Goal: Task Accomplishment & Management: Use online tool/utility

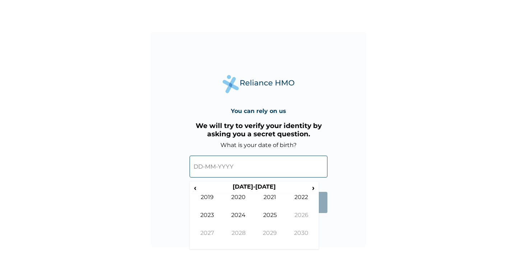
click at [198, 171] on input "text" at bounding box center [259, 167] width 138 height 22
click at [194, 168] on input "text" at bounding box center [259, 167] width 138 height 22
click at [196, 189] on span "‹" at bounding box center [195, 188] width 8 height 9
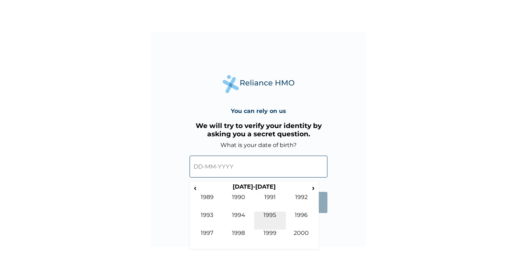
click at [275, 217] on td "1995" at bounding box center [270, 221] width 32 height 18
click at [300, 232] on td "Dec" at bounding box center [302, 239] width 32 height 18
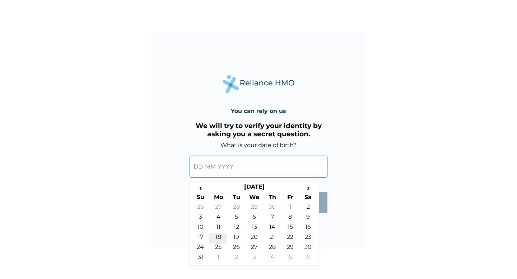
click at [218, 239] on td "18" at bounding box center [218, 239] width 18 height 10
type input "[DATE]"
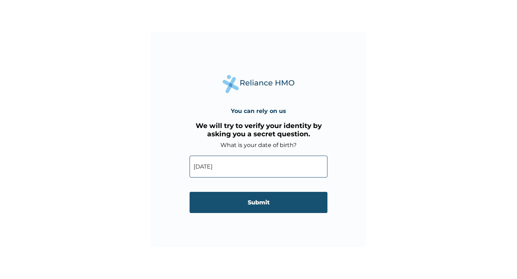
click at [252, 209] on input "Submit" at bounding box center [259, 202] width 138 height 21
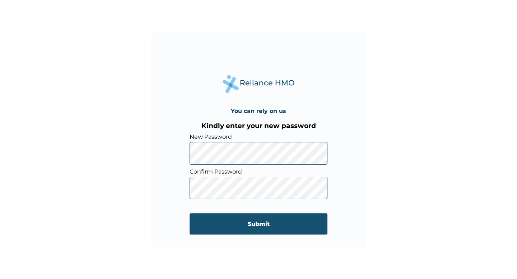
click at [251, 227] on input "Submit" at bounding box center [259, 224] width 138 height 21
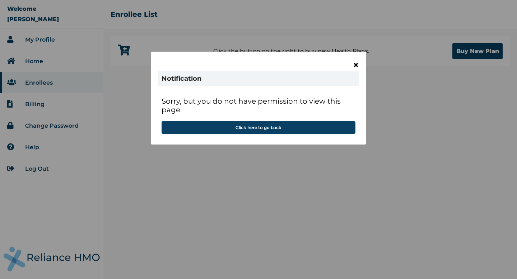
click at [355, 62] on span "×" at bounding box center [356, 65] width 6 height 12
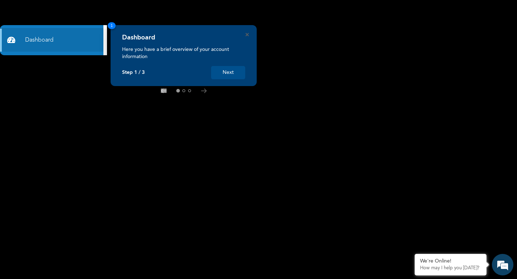
click at [229, 73] on button "Next" at bounding box center [228, 72] width 34 height 13
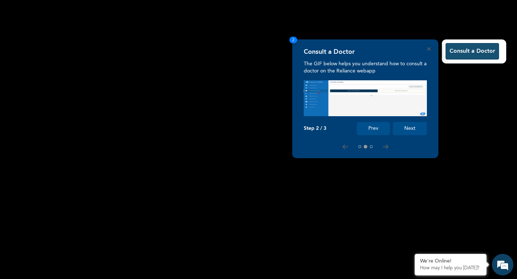
click at [480, 52] on button "Consult a Doctor" at bounding box center [473, 51] width 54 height 17
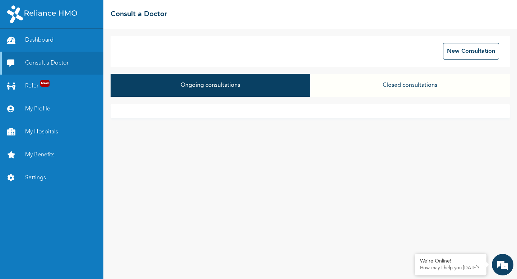
click at [41, 39] on link "Dashboard" at bounding box center [51, 40] width 103 height 23
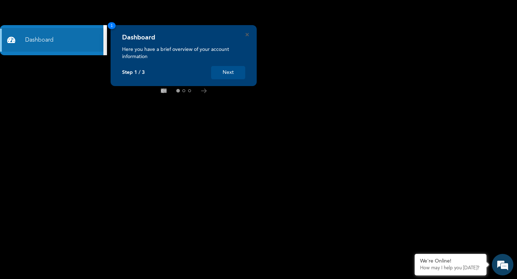
click at [224, 74] on button "Next" at bounding box center [228, 72] width 34 height 13
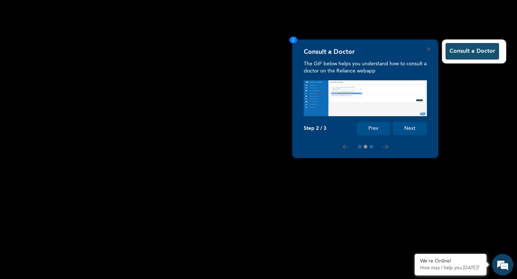
click at [486, 51] on button "Consult a Doctor" at bounding box center [473, 51] width 54 height 17
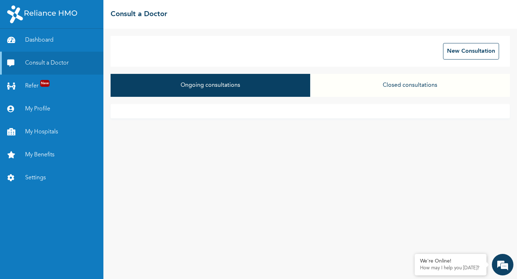
click at [413, 86] on button "Closed consultations" at bounding box center [410, 85] width 200 height 23
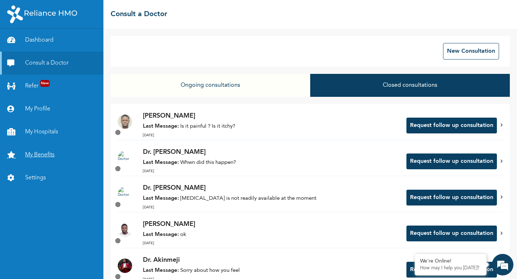
click at [33, 162] on link "My Benefits" at bounding box center [51, 155] width 103 height 23
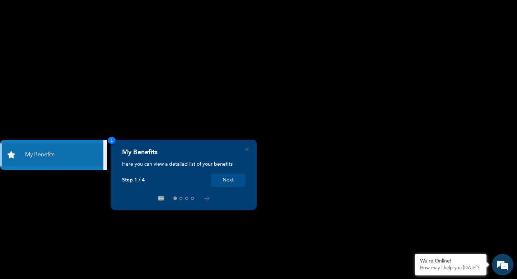
click at [234, 182] on button "Next" at bounding box center [228, 180] width 34 height 13
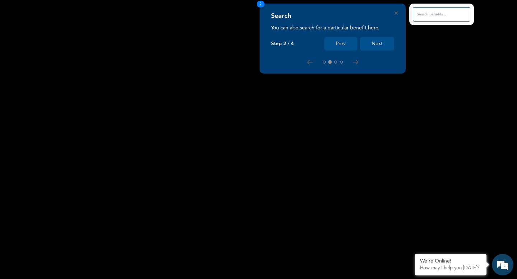
click at [385, 47] on button "Next" at bounding box center [377, 43] width 34 height 13
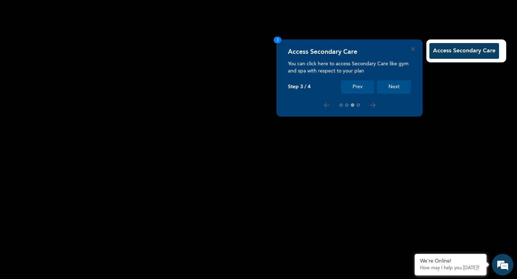
click at [392, 88] on button "Next" at bounding box center [394, 86] width 34 height 13
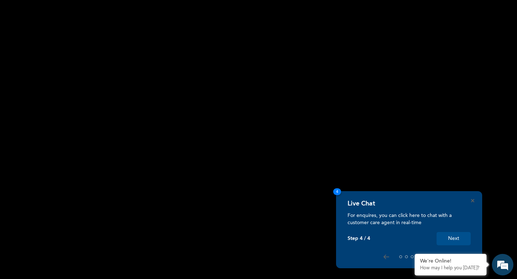
click at [450, 240] on button "Next" at bounding box center [454, 238] width 34 height 13
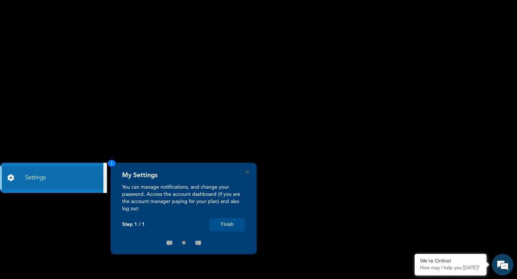
click at [229, 228] on button "Finish" at bounding box center [227, 224] width 36 height 13
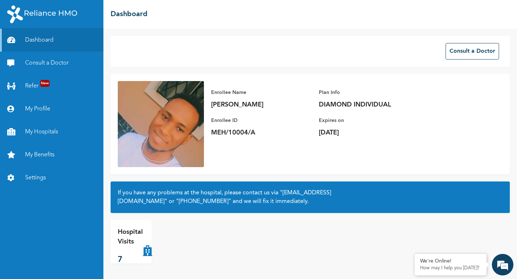
click at [145, 253] on icon at bounding box center [147, 242] width 9 height 29
click at [124, 236] on p "Hospital Visits" at bounding box center [130, 237] width 25 height 19
click at [118, 261] on p "7" at bounding box center [130, 260] width 25 height 12
click at [145, 252] on icon at bounding box center [147, 242] width 9 height 29
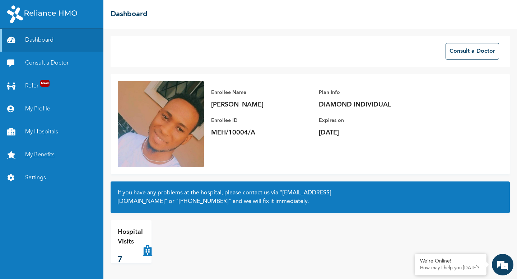
click at [46, 158] on link "My Benefits" at bounding box center [51, 155] width 103 height 23
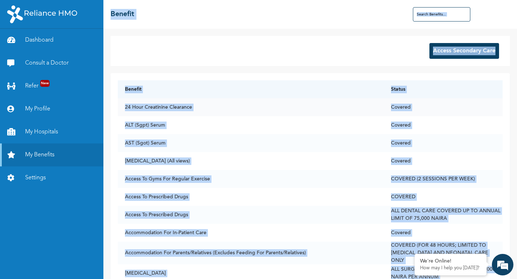
click at [235, 106] on td "24 Hour Creatinine Clearance" at bounding box center [251, 107] width 266 height 18
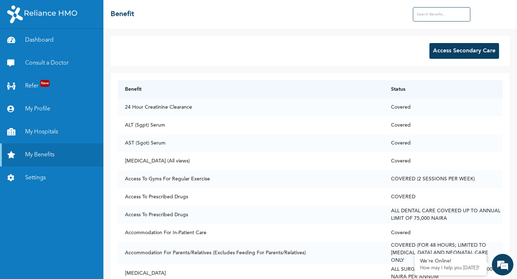
click at [442, 55] on button "Access Secondary Care" at bounding box center [465, 51] width 70 height 16
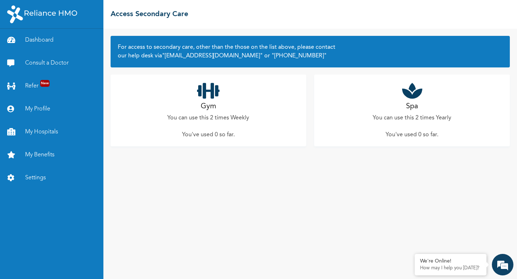
click at [222, 125] on div "Gym You can use this 2 times Weekly You've used 0 so far ." at bounding box center [209, 111] width 196 height 72
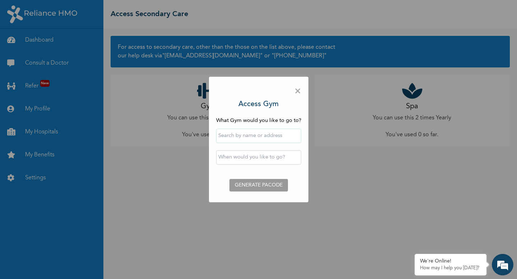
click at [230, 138] on input "text" at bounding box center [258, 136] width 85 height 14
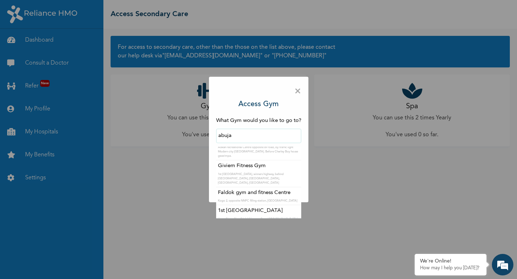
scroll to position [690, 0]
type input "a"
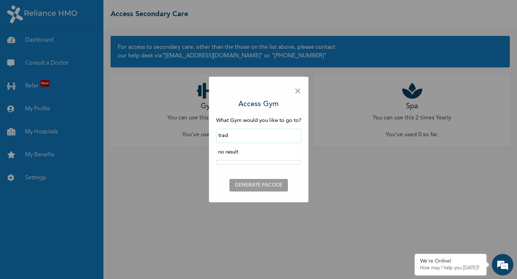
scroll to position [0, 0]
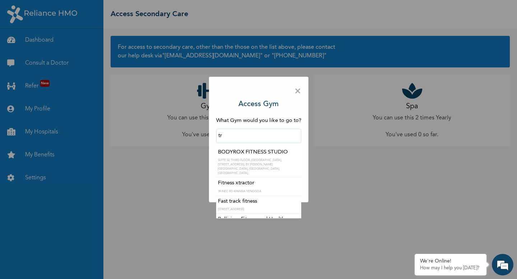
type input "t"
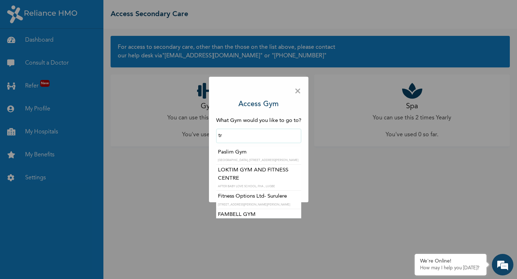
type input "t"
click at [298, 89] on span "×" at bounding box center [298, 91] width 7 height 15
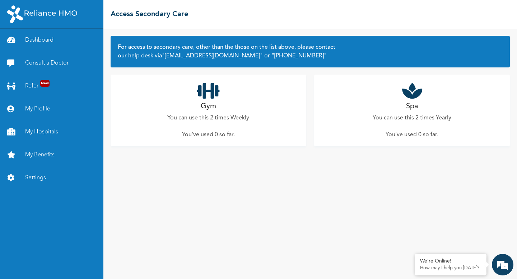
click at [404, 112] on div "Spa You can use this 2 times Yearly You've used 0 so far ." at bounding box center [412, 111] width 196 height 72
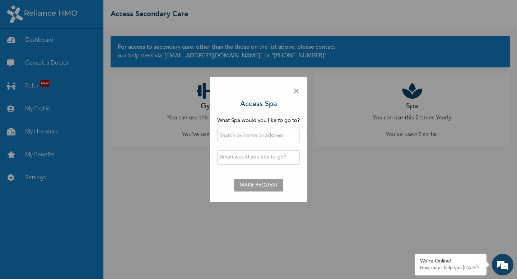
click at [264, 140] on input "text" at bounding box center [258, 136] width 83 height 14
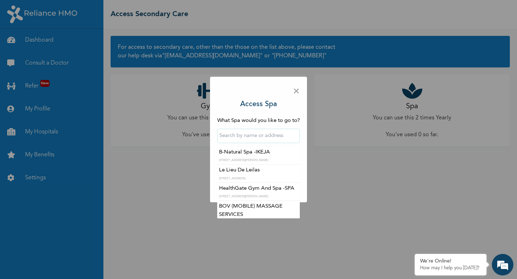
click at [258, 135] on input "text" at bounding box center [258, 136] width 83 height 14
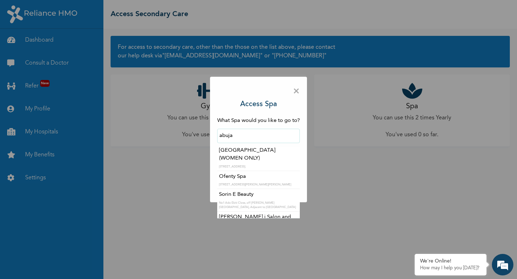
scroll to position [338, 0]
type input "abuja"
click at [366, 160] on div "× Access Spa What Spa would you like to go to? abuja BOV (MOBILE) MASSAGE SERVI…" at bounding box center [258, 139] width 517 height 279
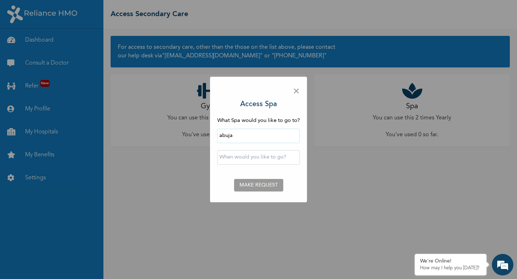
click at [299, 88] on span "×" at bounding box center [296, 91] width 7 height 15
